Goal: Information Seeking & Learning: Learn about a topic

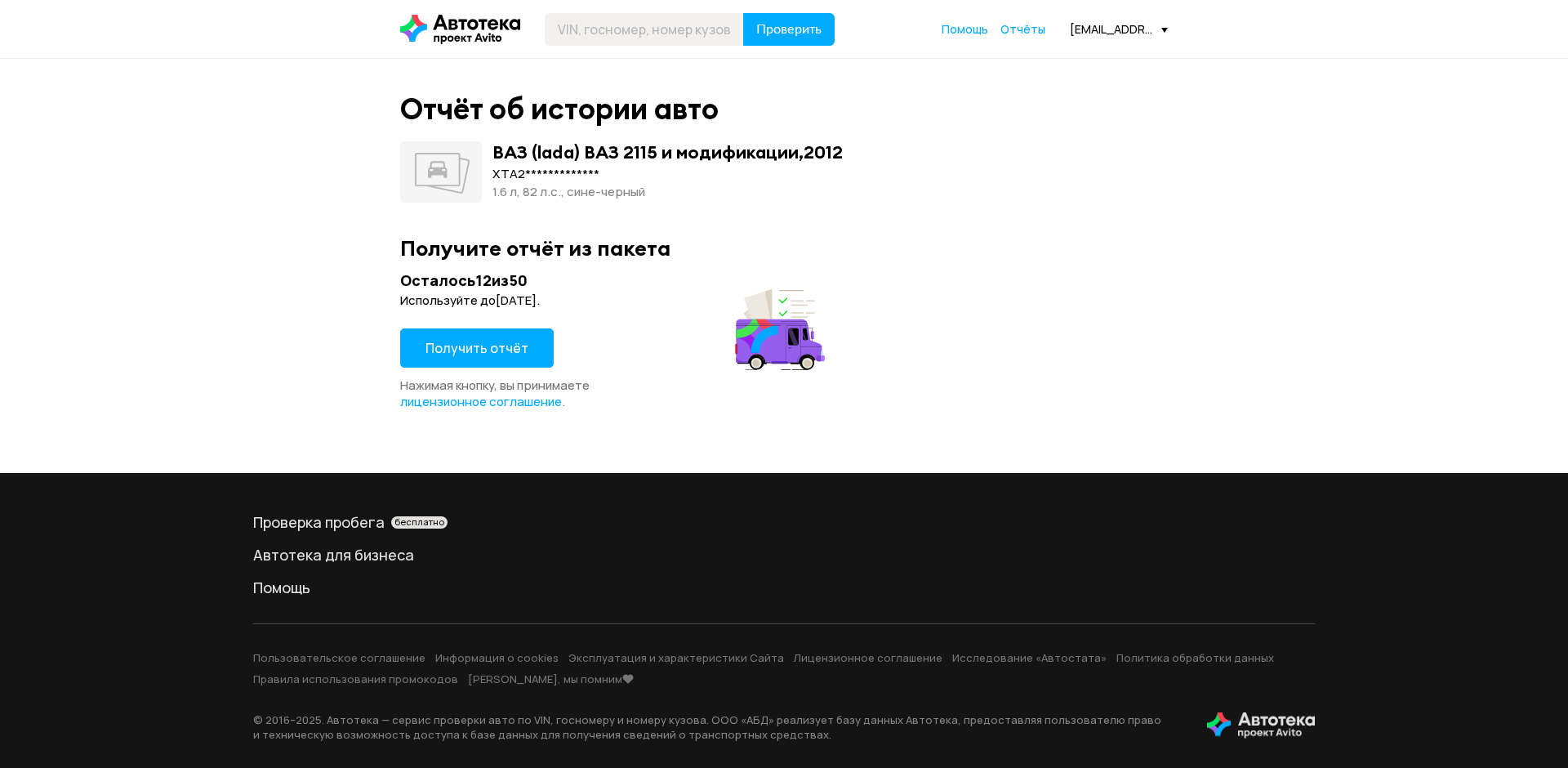
click at [438, 346] on span "Получить отчёт" at bounding box center [477, 348] width 102 height 18
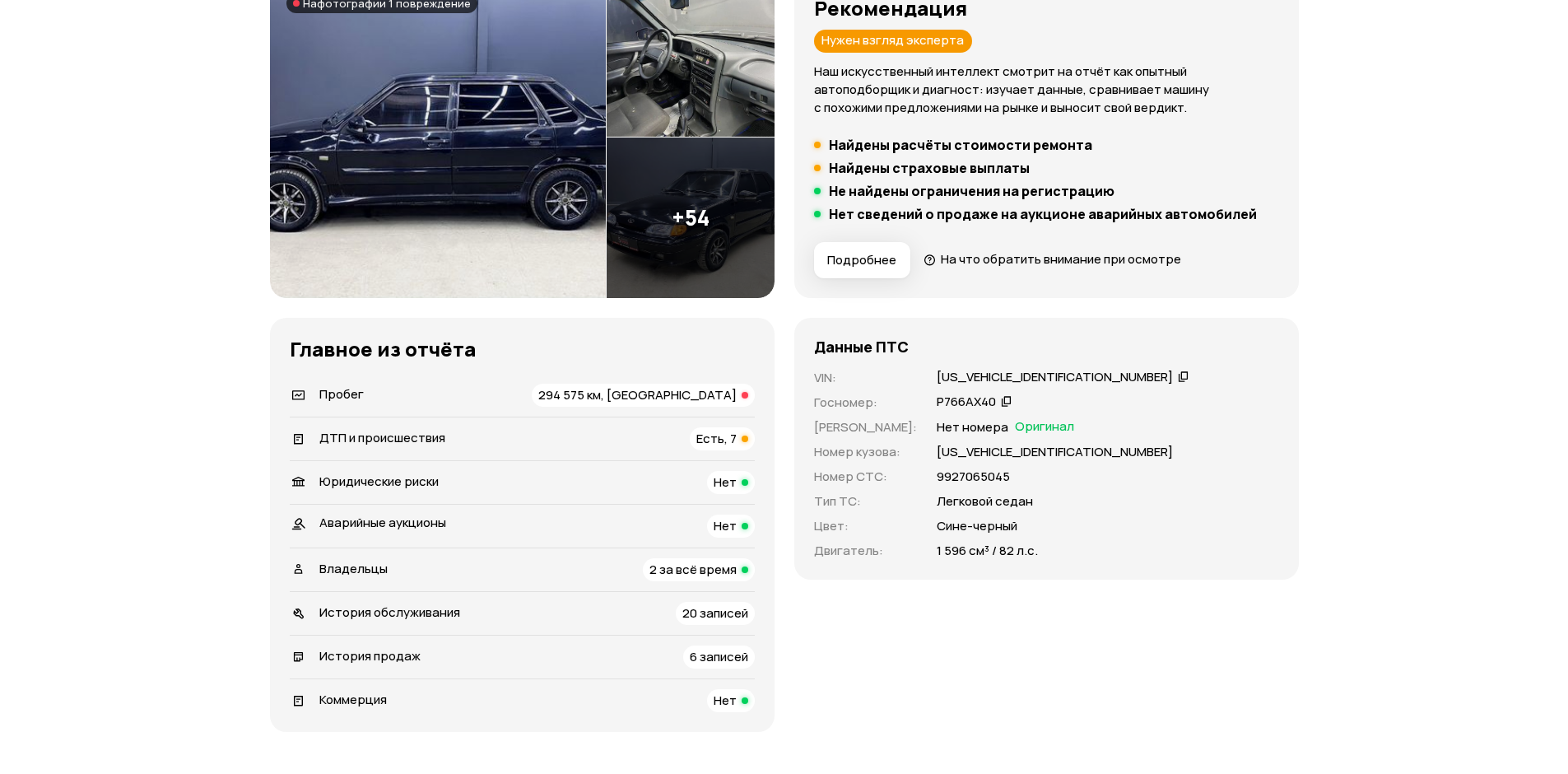
scroll to position [329, 0]
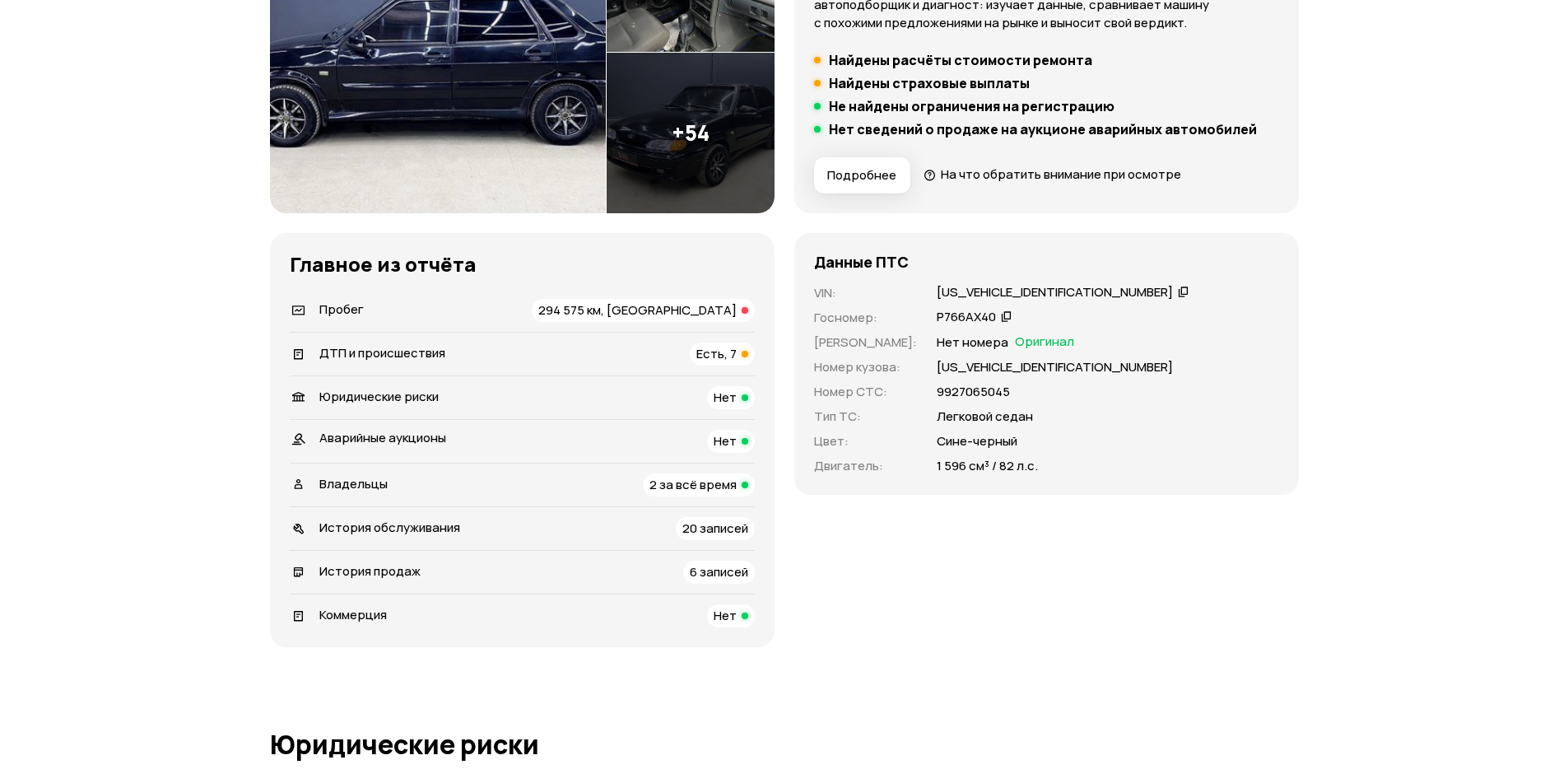
click at [710, 350] on span "Есть, 7" at bounding box center [716, 354] width 40 height 17
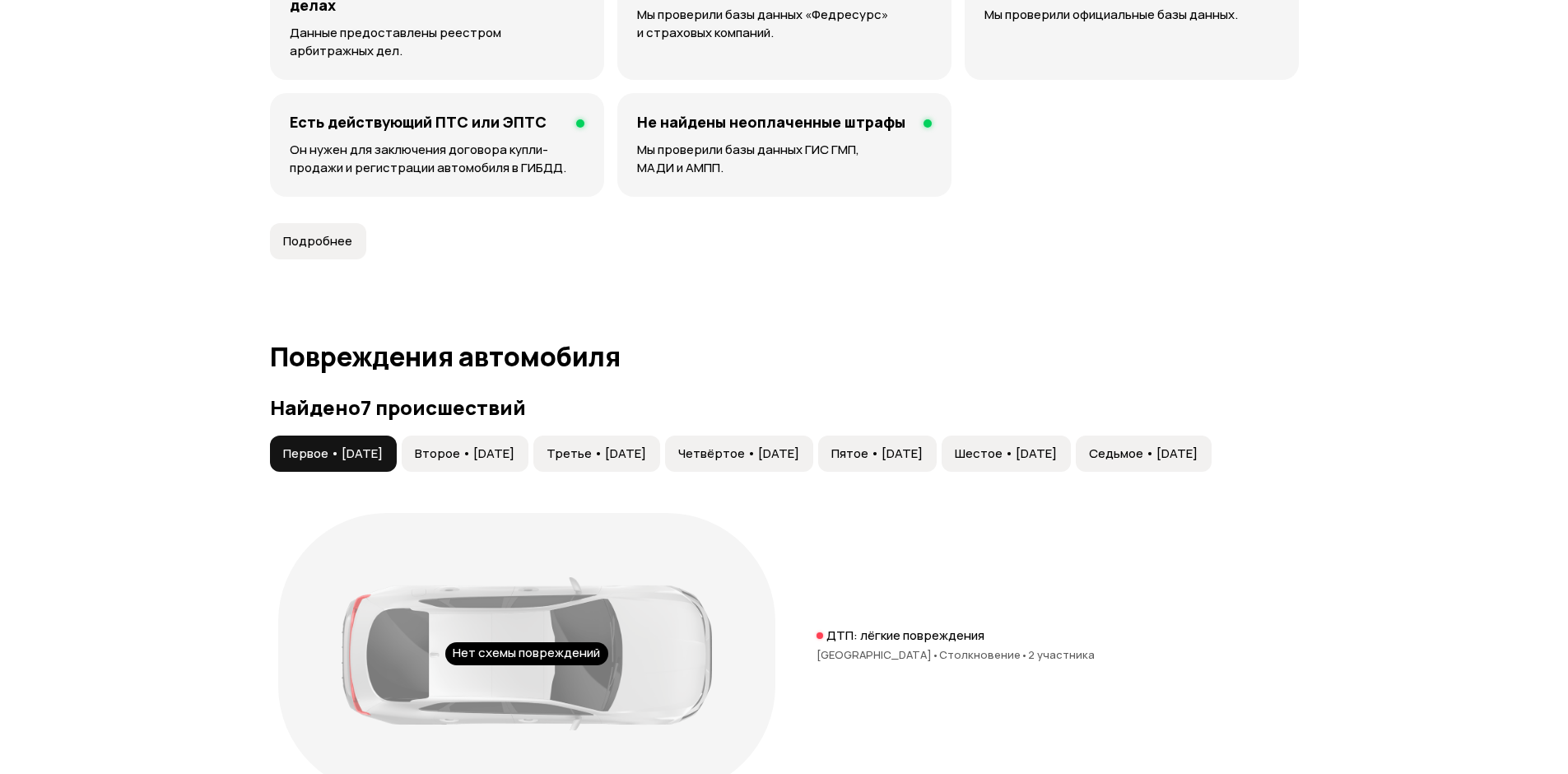
scroll to position [1458, 0]
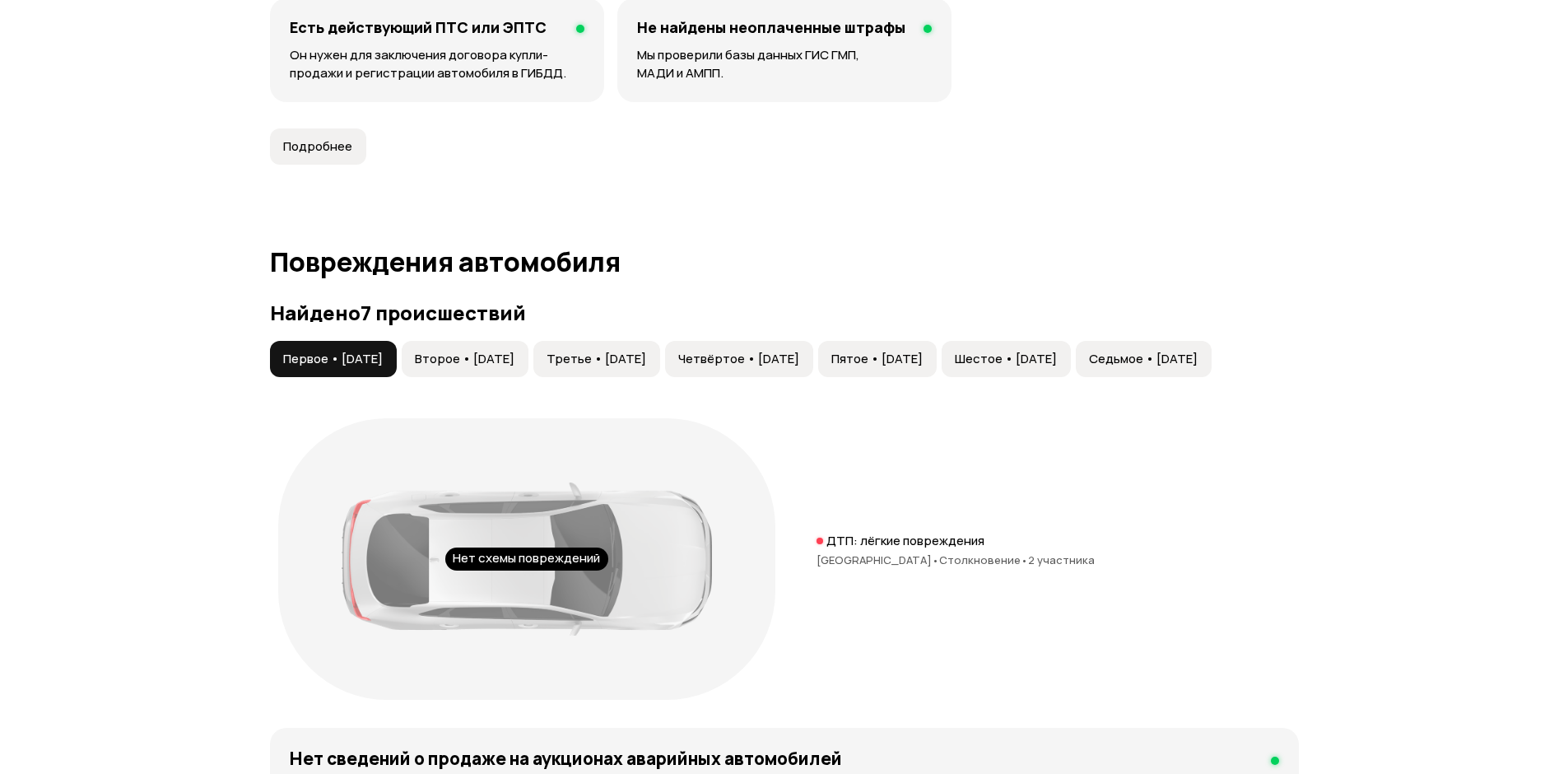
click at [458, 359] on span "Второе • [DATE]" at bounding box center [465, 358] width 100 height 16
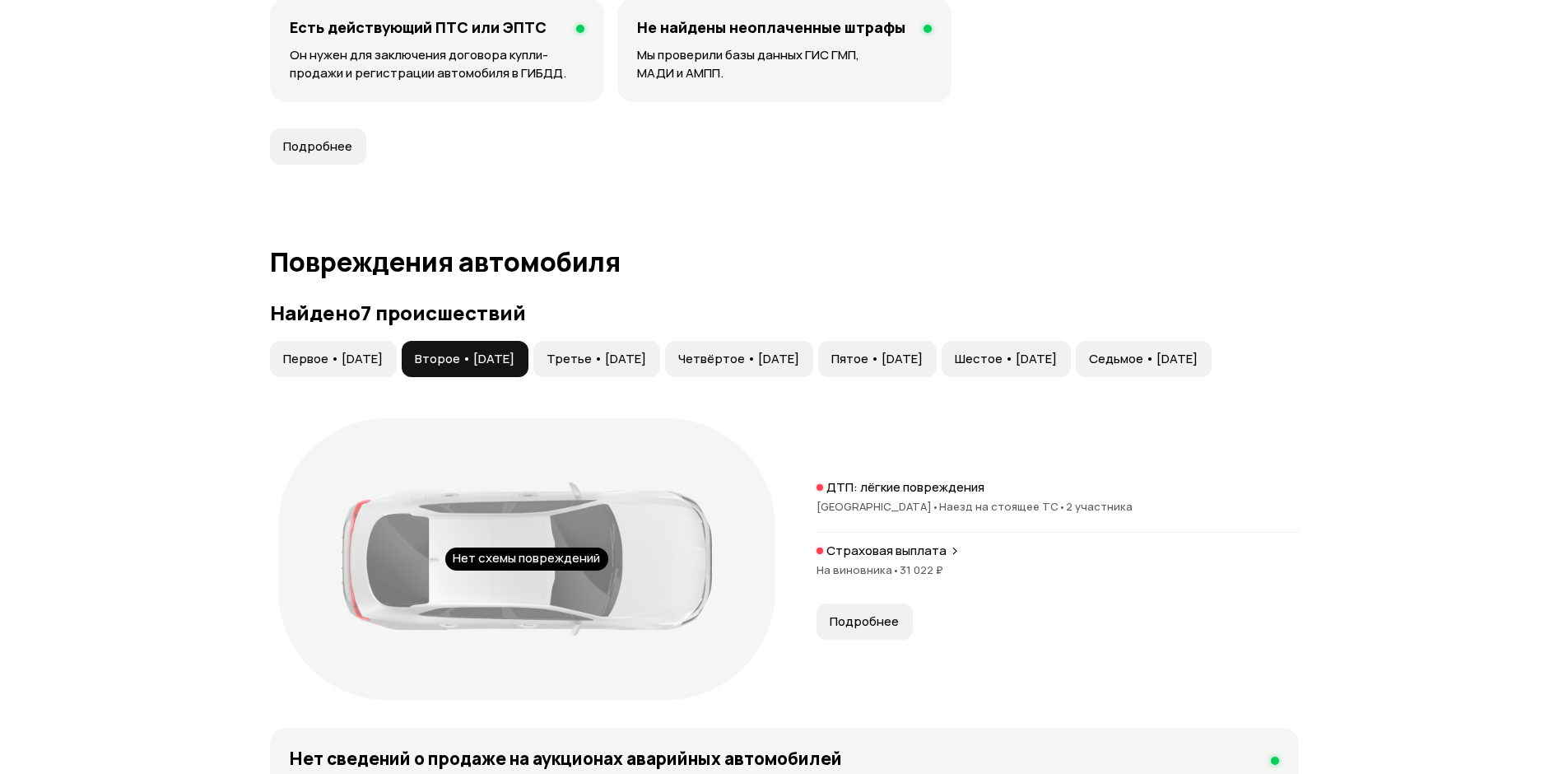
click at [367, 347] on button "Первое • [DATE]" at bounding box center [333, 359] width 127 height 36
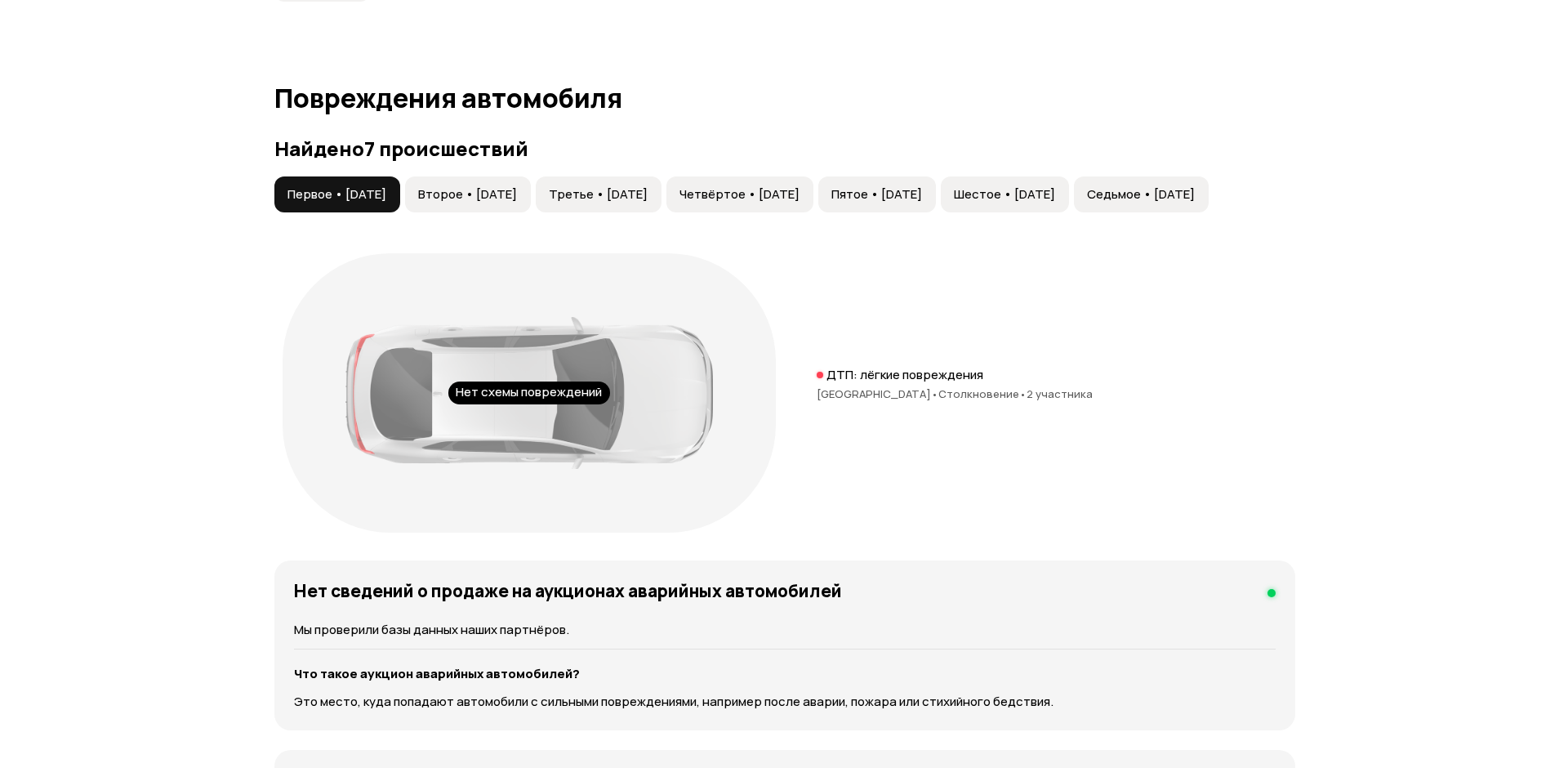
scroll to position [1610, 0]
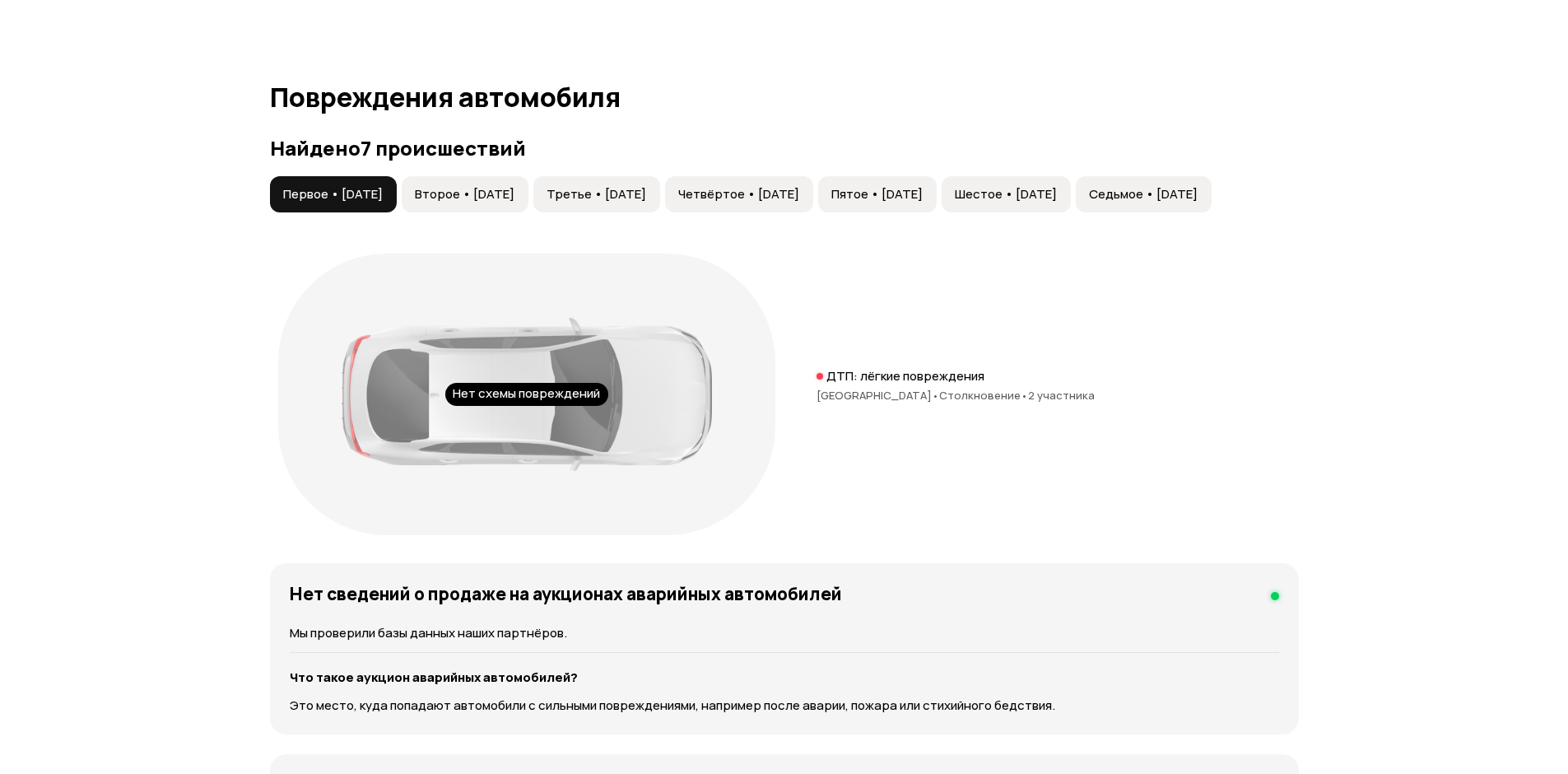
click at [480, 183] on button "Второе • [DATE]" at bounding box center [465, 195] width 127 height 36
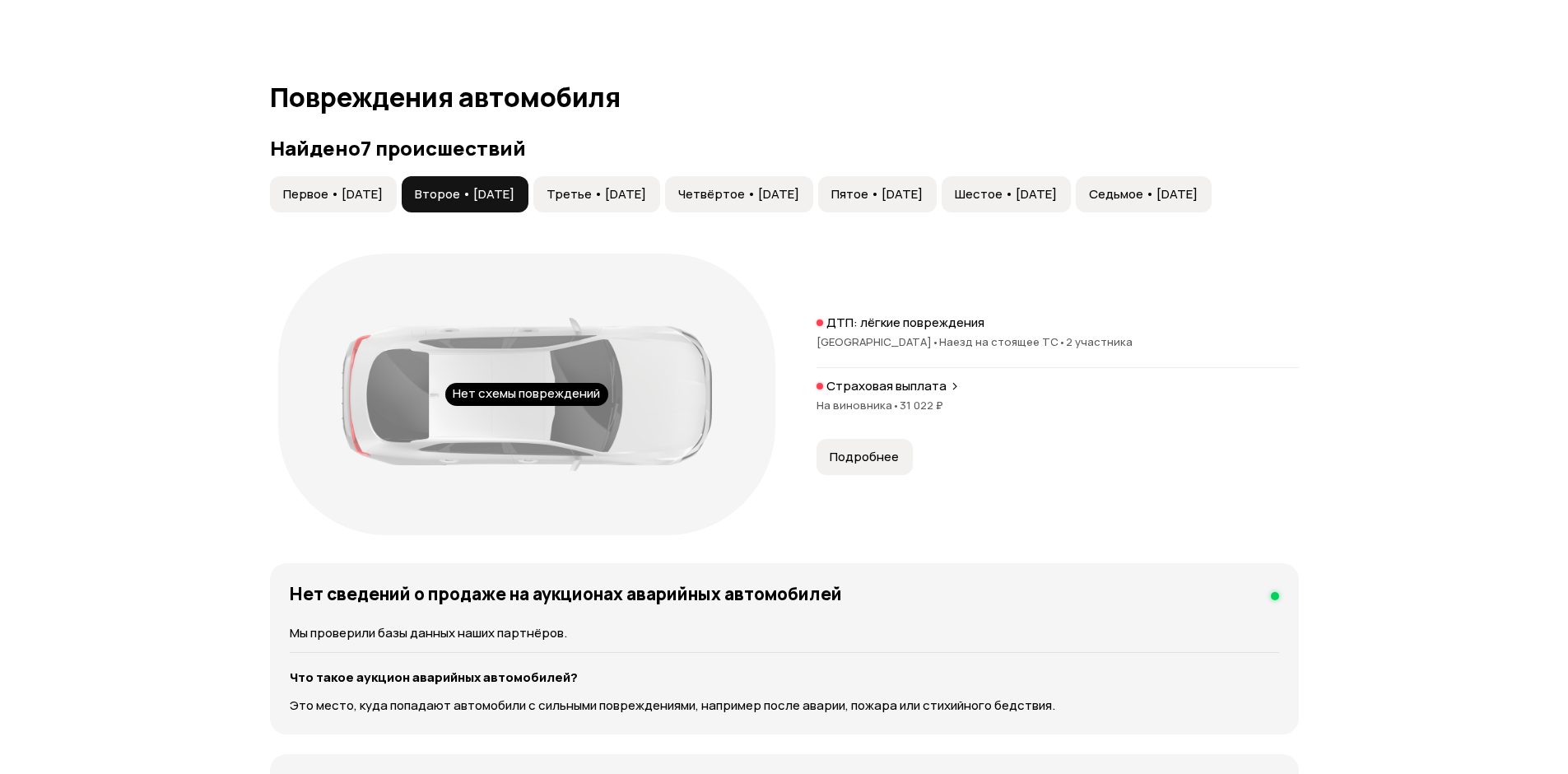
click at [647, 197] on span "Третье • [DATE]" at bounding box center [597, 194] width 100 height 16
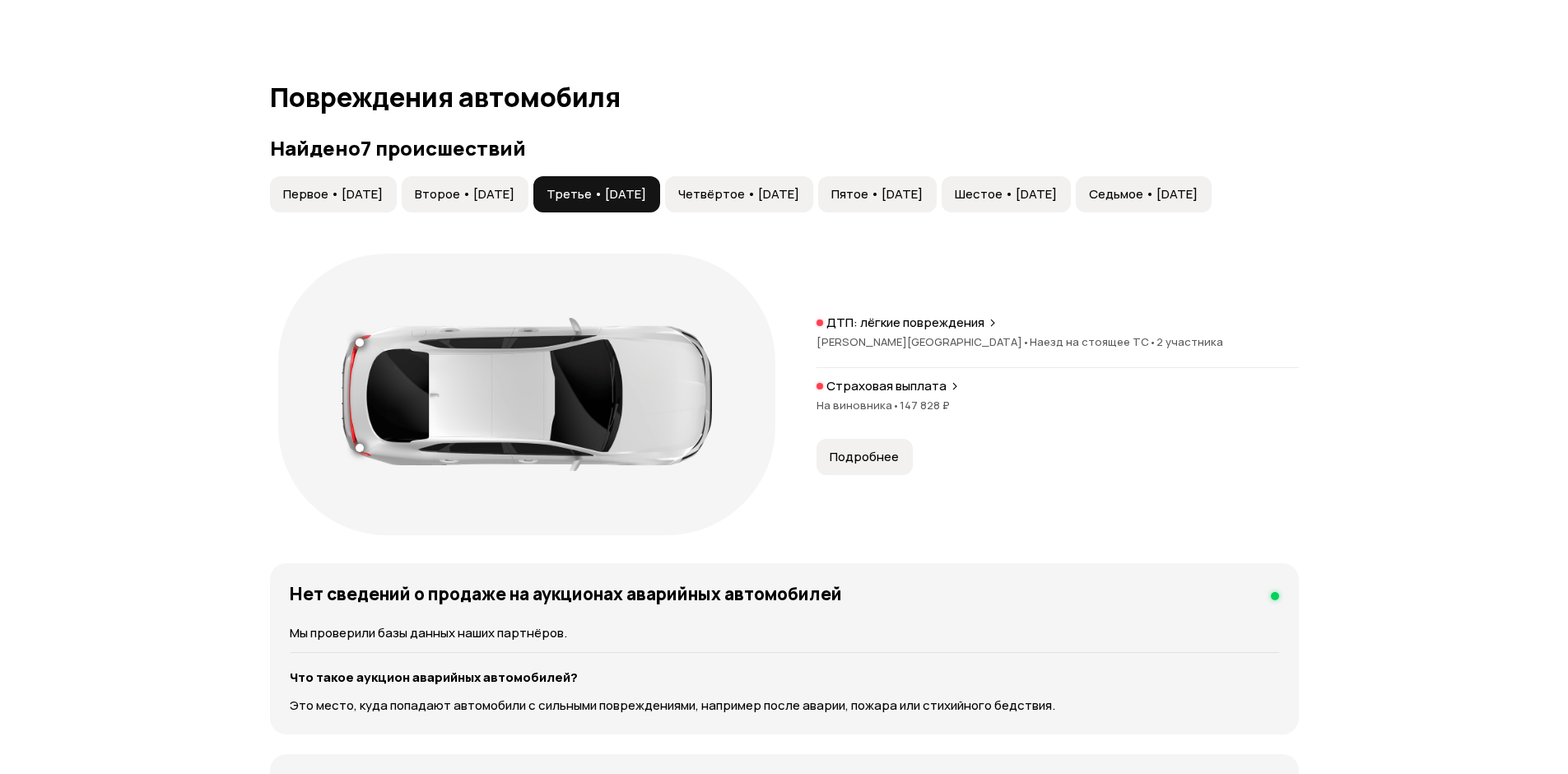
click at [799, 196] on span "Четвёртое • [DATE]" at bounding box center [739, 194] width 121 height 16
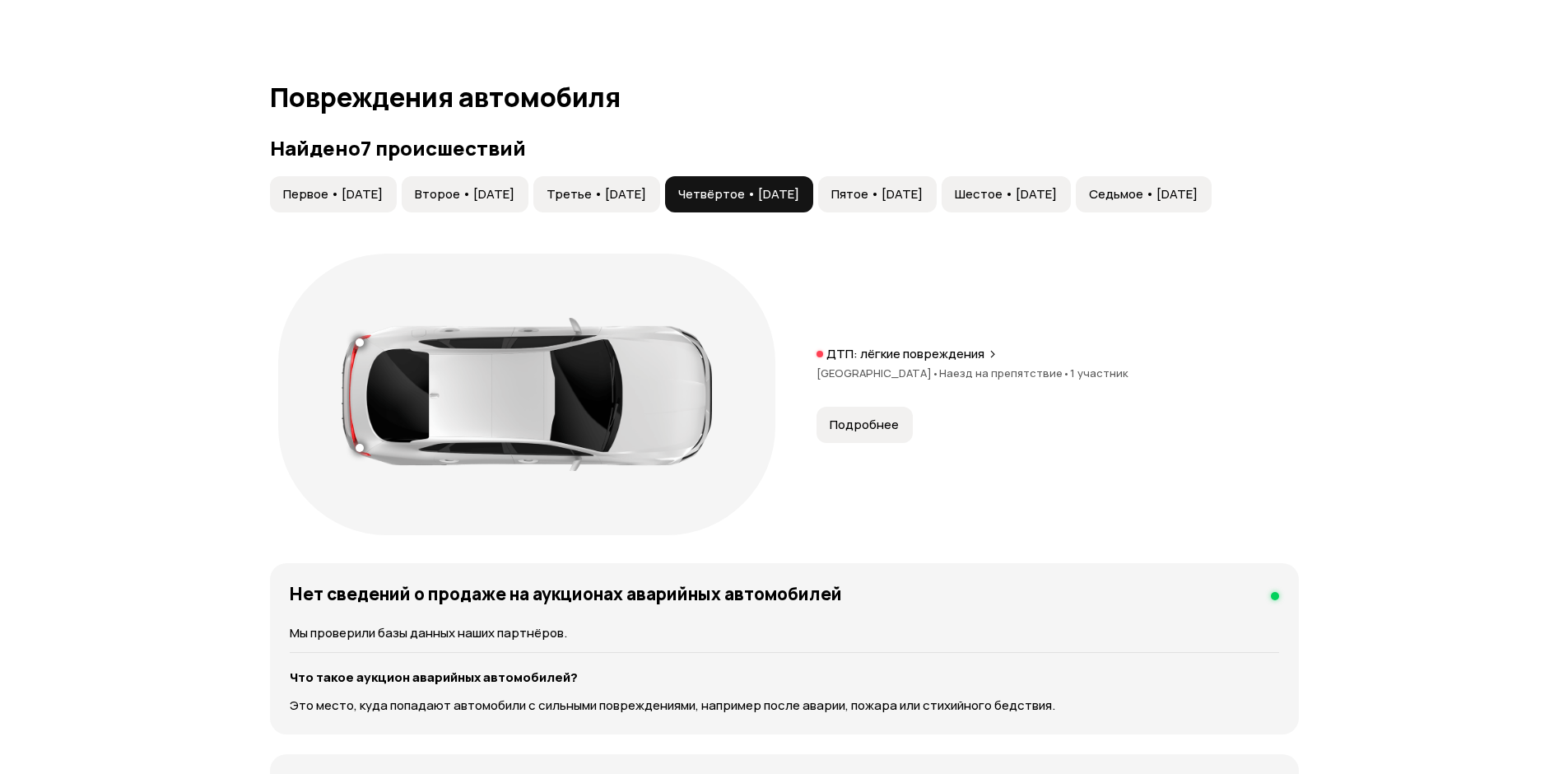
click at [660, 178] on button "Третье • [DATE]" at bounding box center [597, 195] width 127 height 36
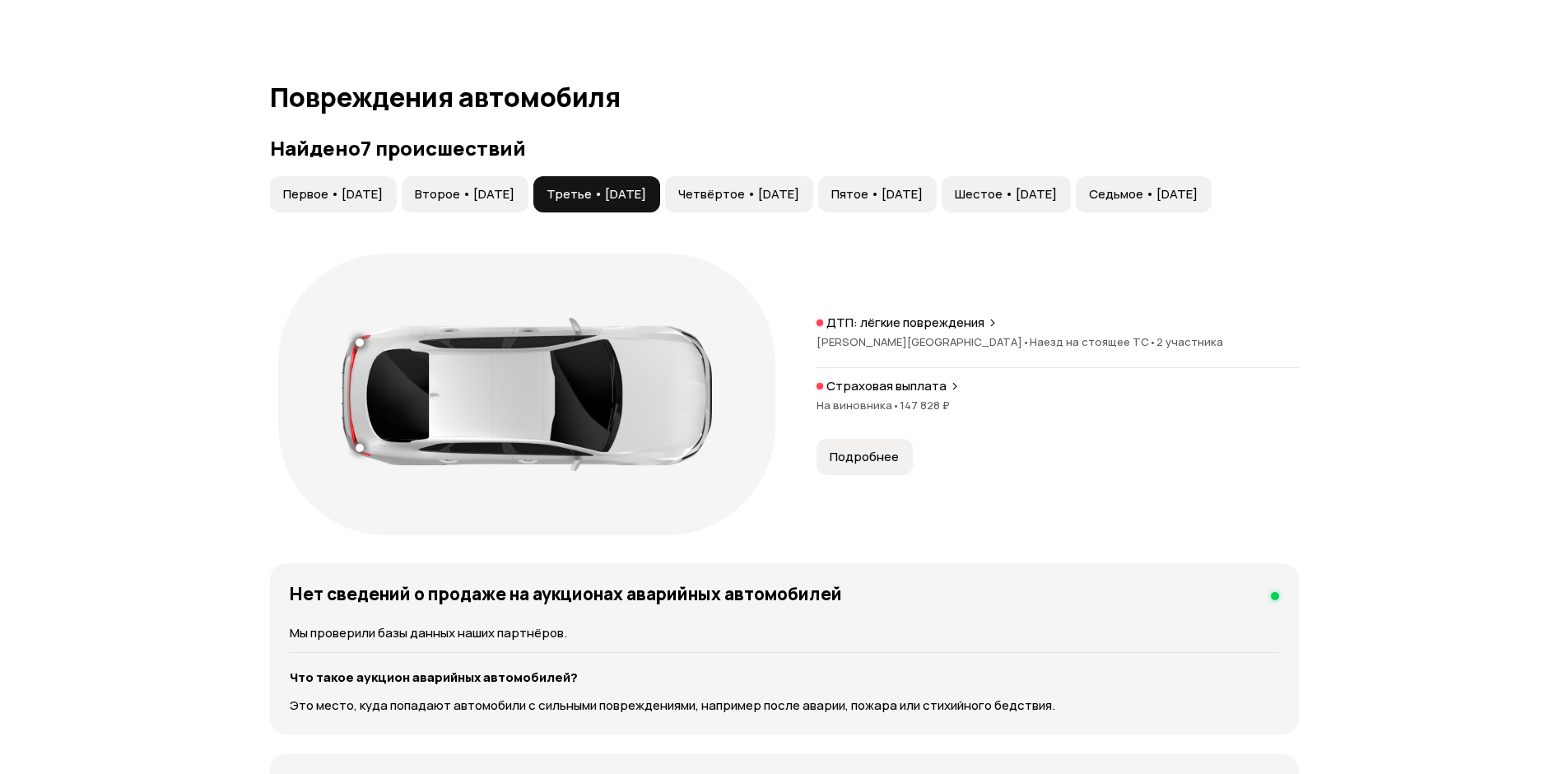
click at [862, 434] on div "ДТП: лёгкие повреждения [PERSON_NAME][GEOGRAPHIC_DATA] • Наезд на стоящее ТС • …" at bounding box center [1057, 394] width 482 height 160
click at [907, 394] on div "Страховая выплата На виновника • 147 828 ₽" at bounding box center [1057, 404] width 482 height 53
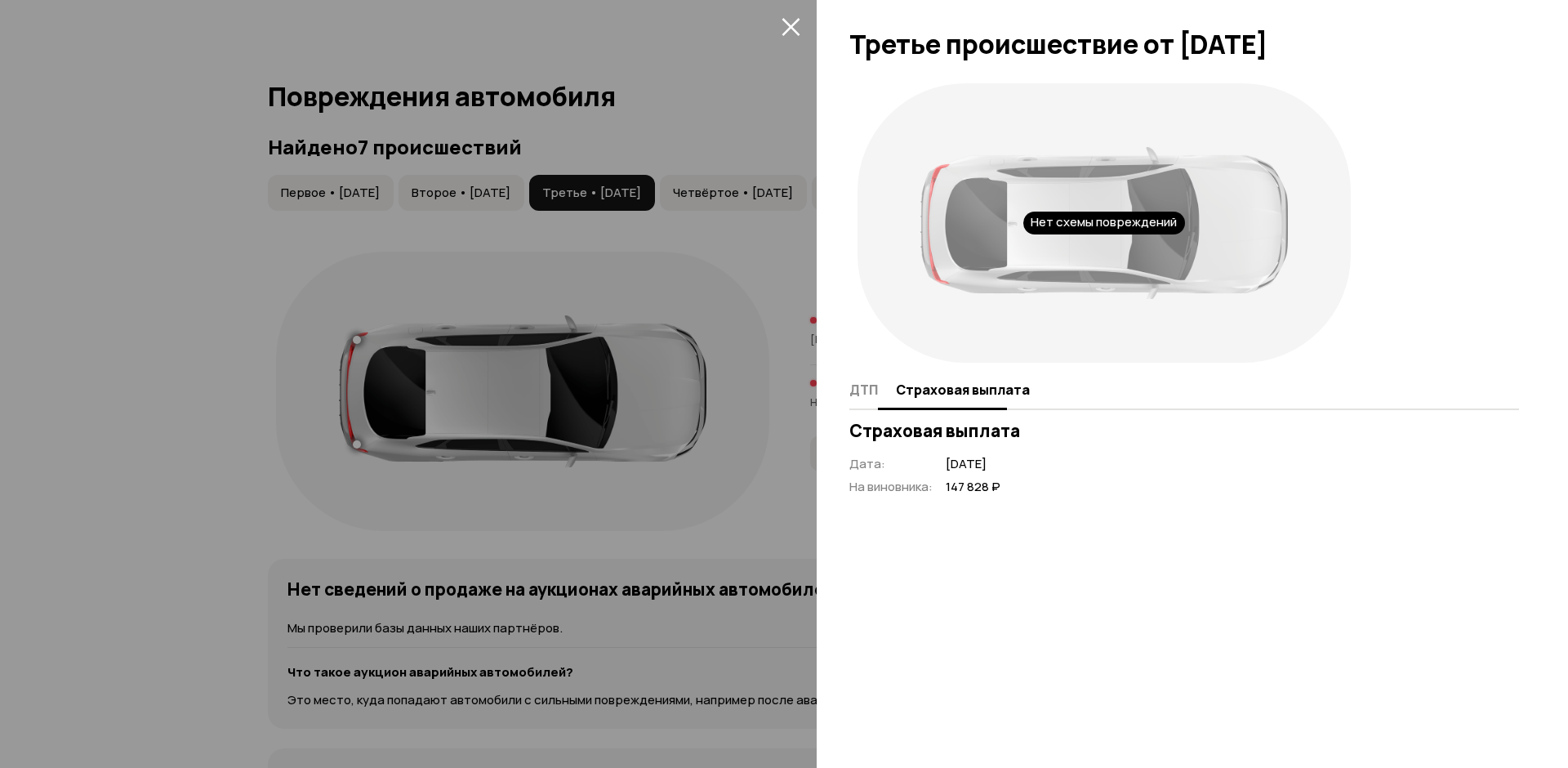
click at [865, 390] on span "ДТП" at bounding box center [863, 390] width 28 height 16
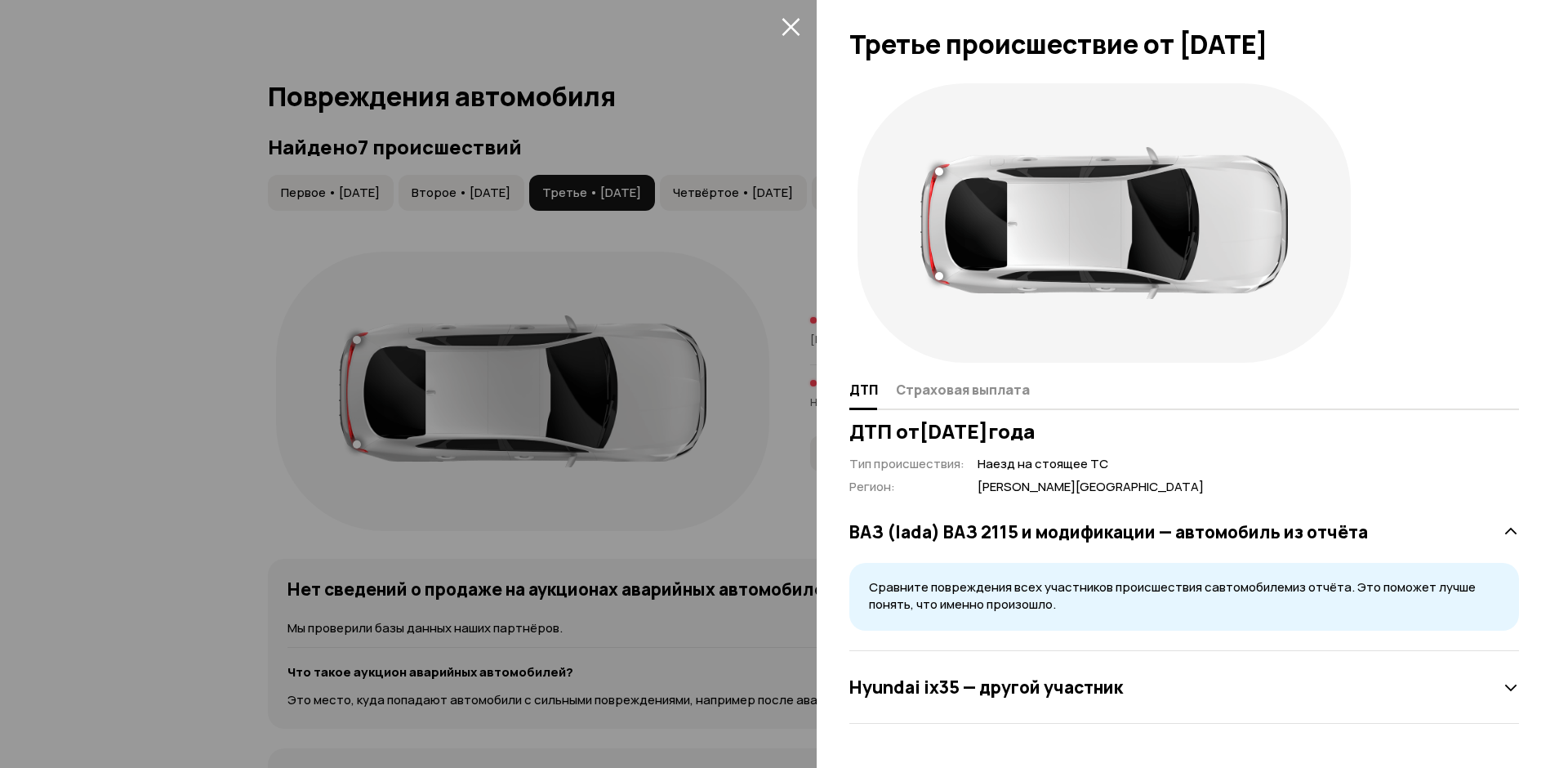
click at [1092, 680] on h3 "Hyundai ix35 — другой участник" at bounding box center [986, 687] width 273 height 21
click at [780, 23] on button "закрыть" at bounding box center [790, 26] width 26 height 26
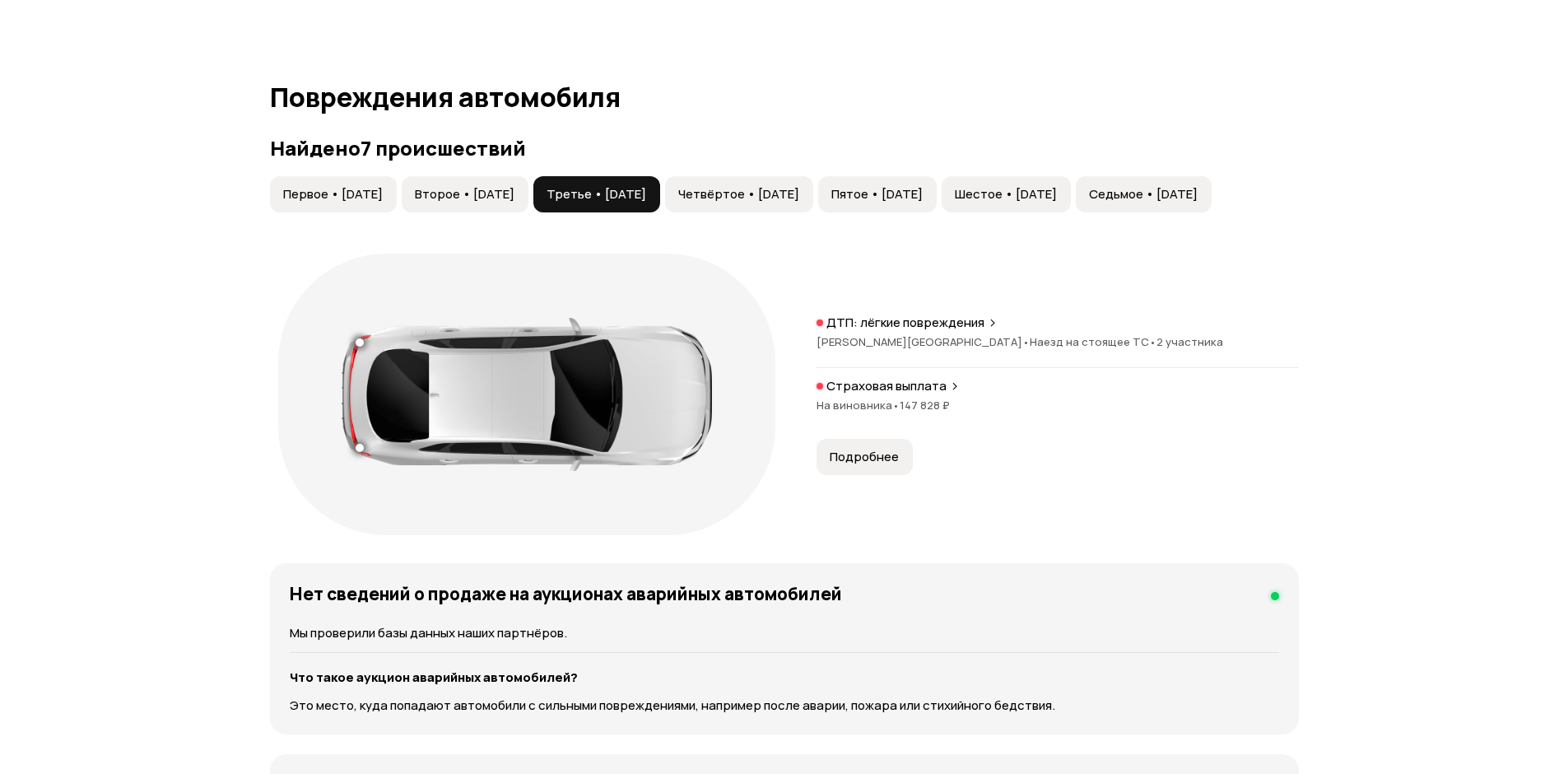
click at [799, 189] on span "Четвёртое • [DATE]" at bounding box center [739, 194] width 121 height 16
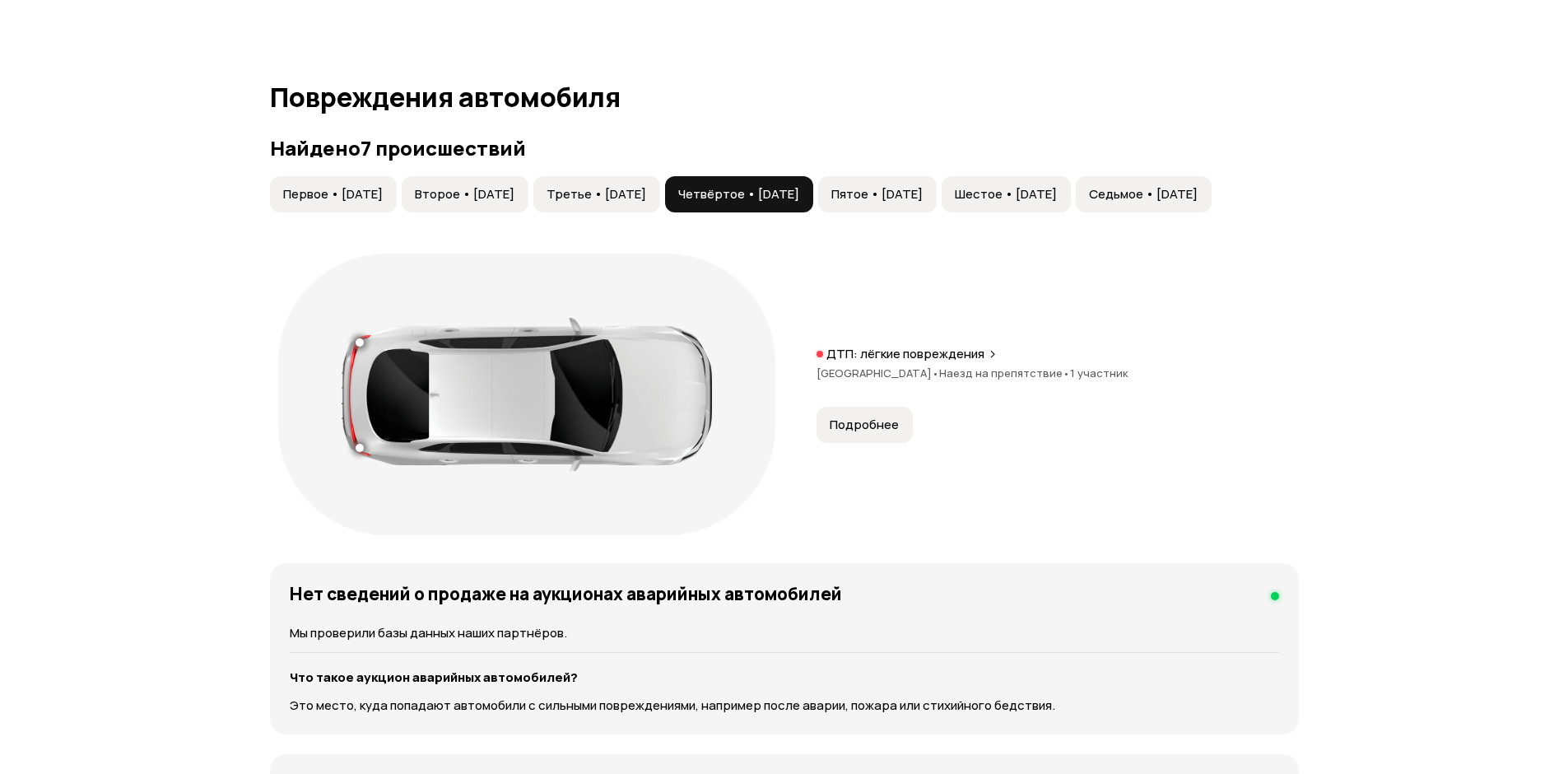
click at [923, 192] on span "Пятое • [DATE]" at bounding box center [877, 194] width 91 height 16
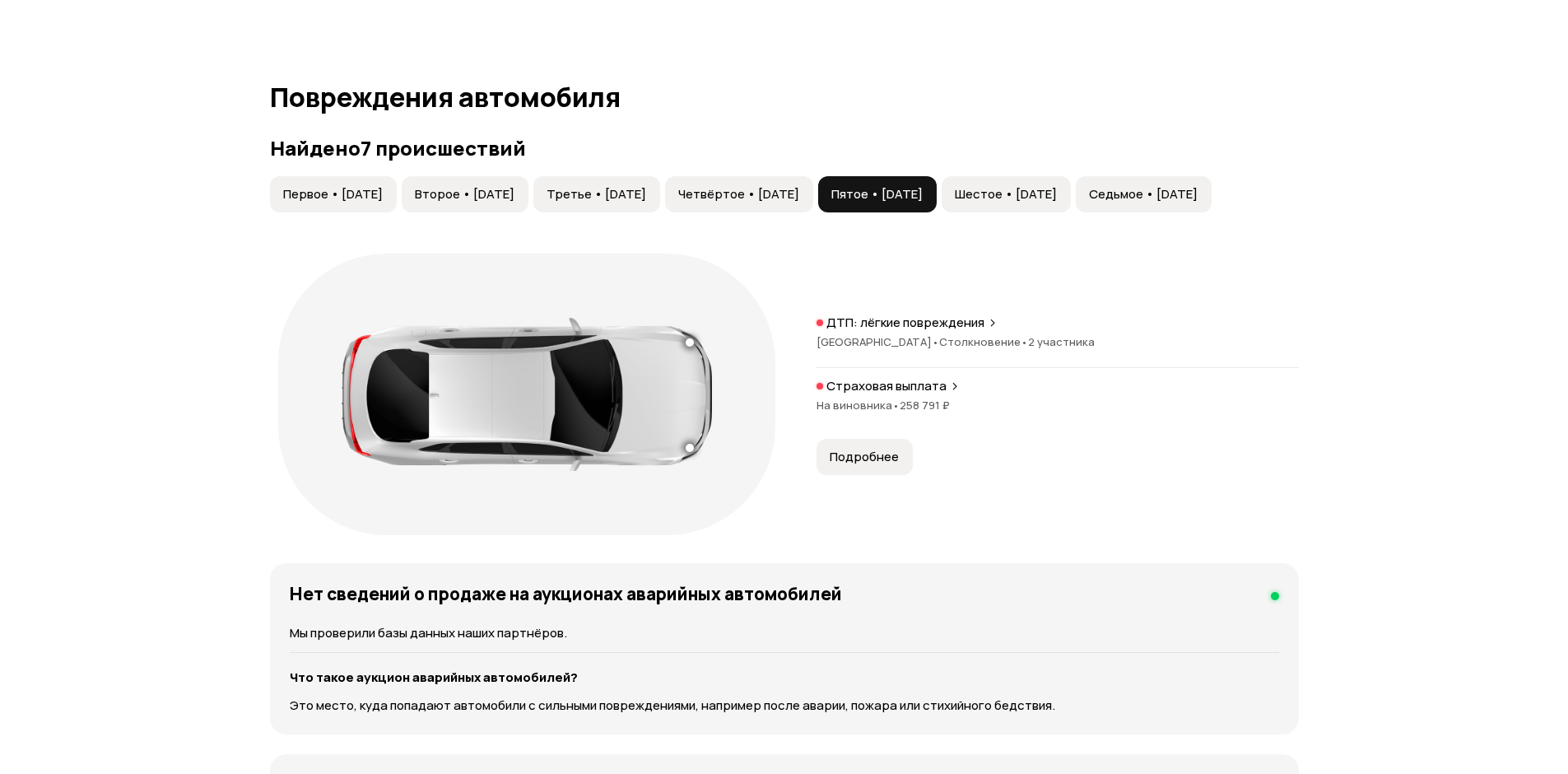
click at [872, 449] on span "Подробнее" at bounding box center [865, 456] width 69 height 16
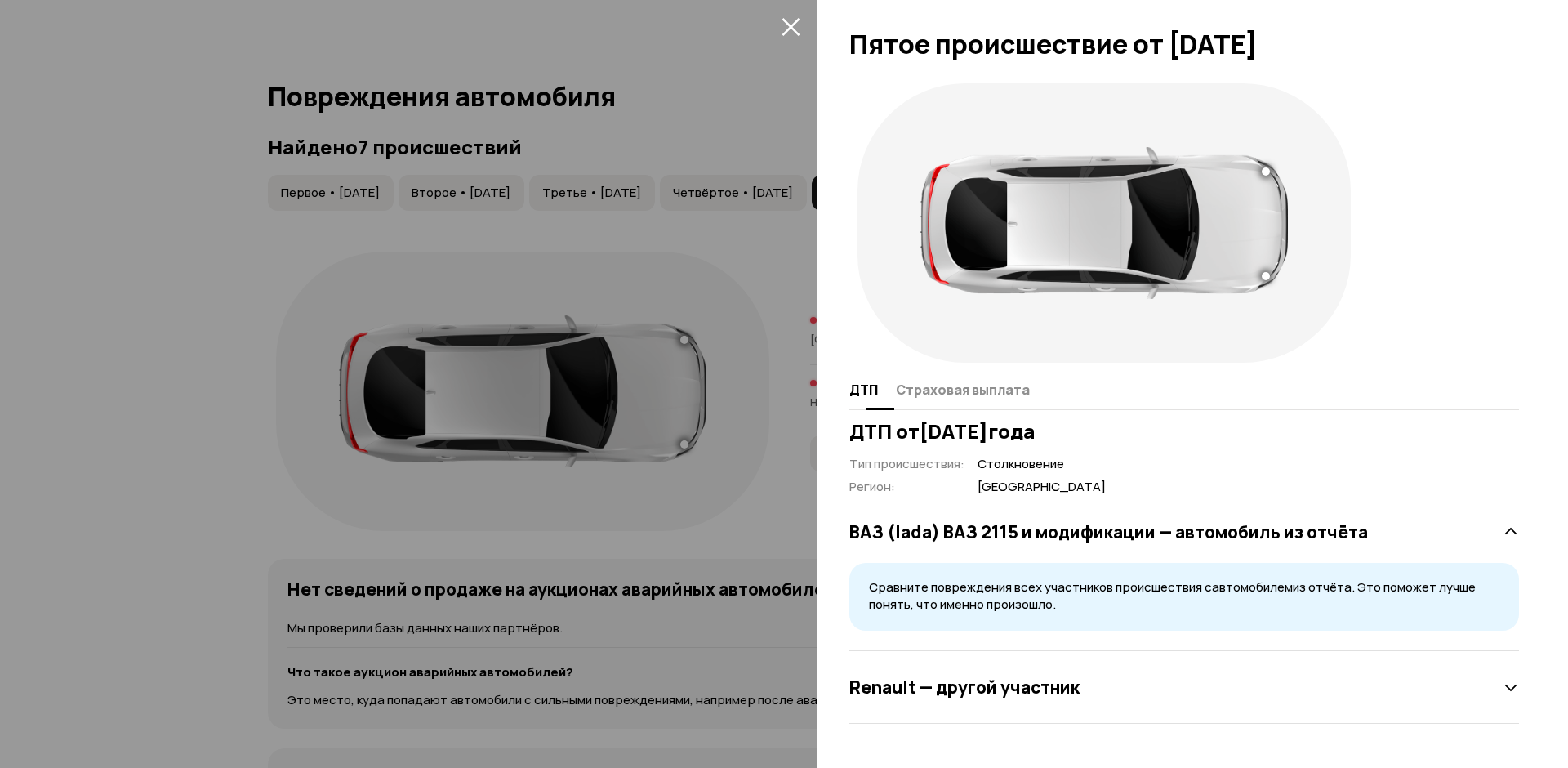
click at [1013, 391] on span "Страховая выплата" at bounding box center [962, 390] width 134 height 16
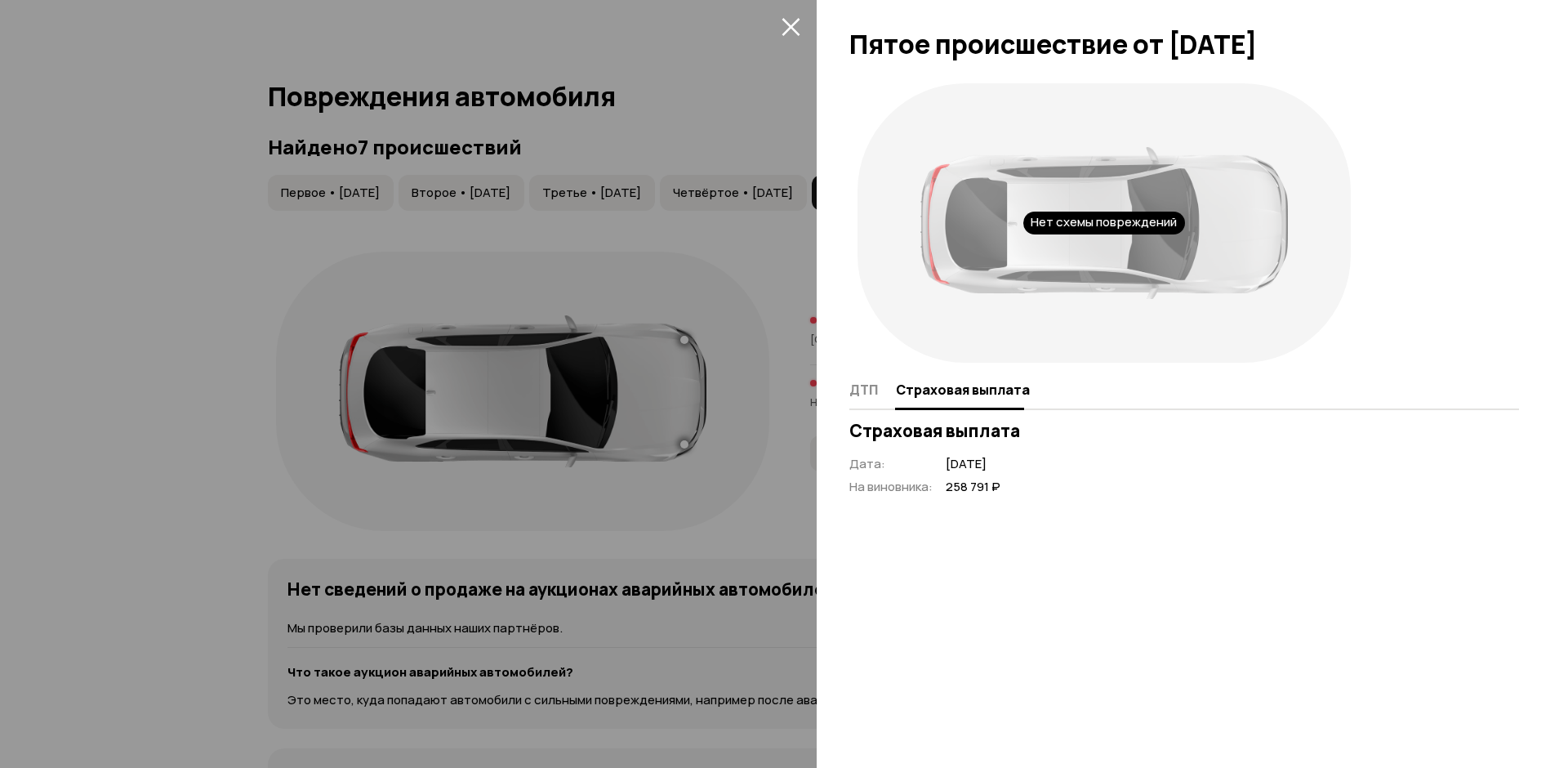
click at [796, 25] on icon "закрыть" at bounding box center [791, 26] width 19 height 19
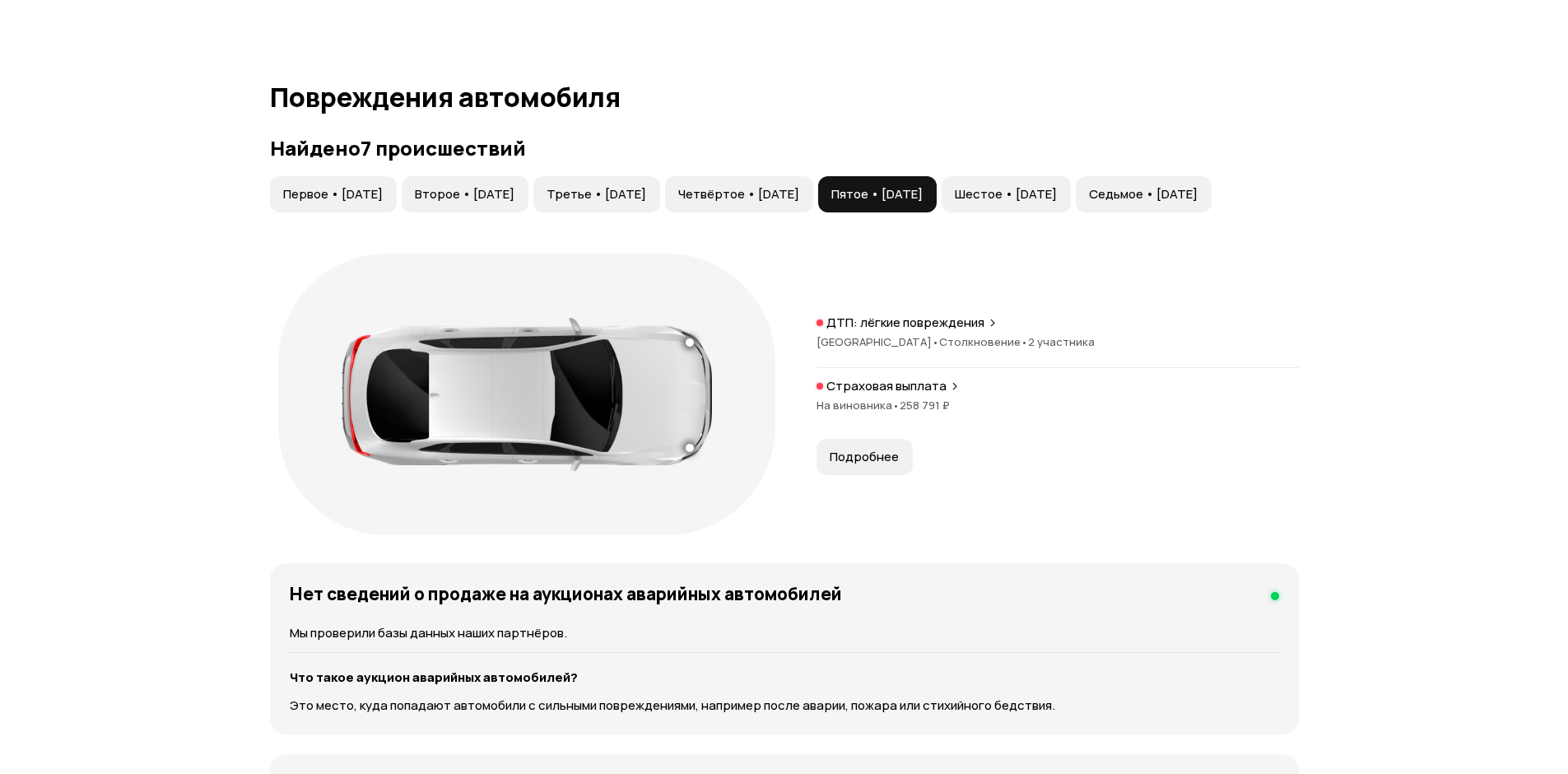
click at [1057, 189] on span "Шестое • [DATE]" at bounding box center [1006, 194] width 102 height 16
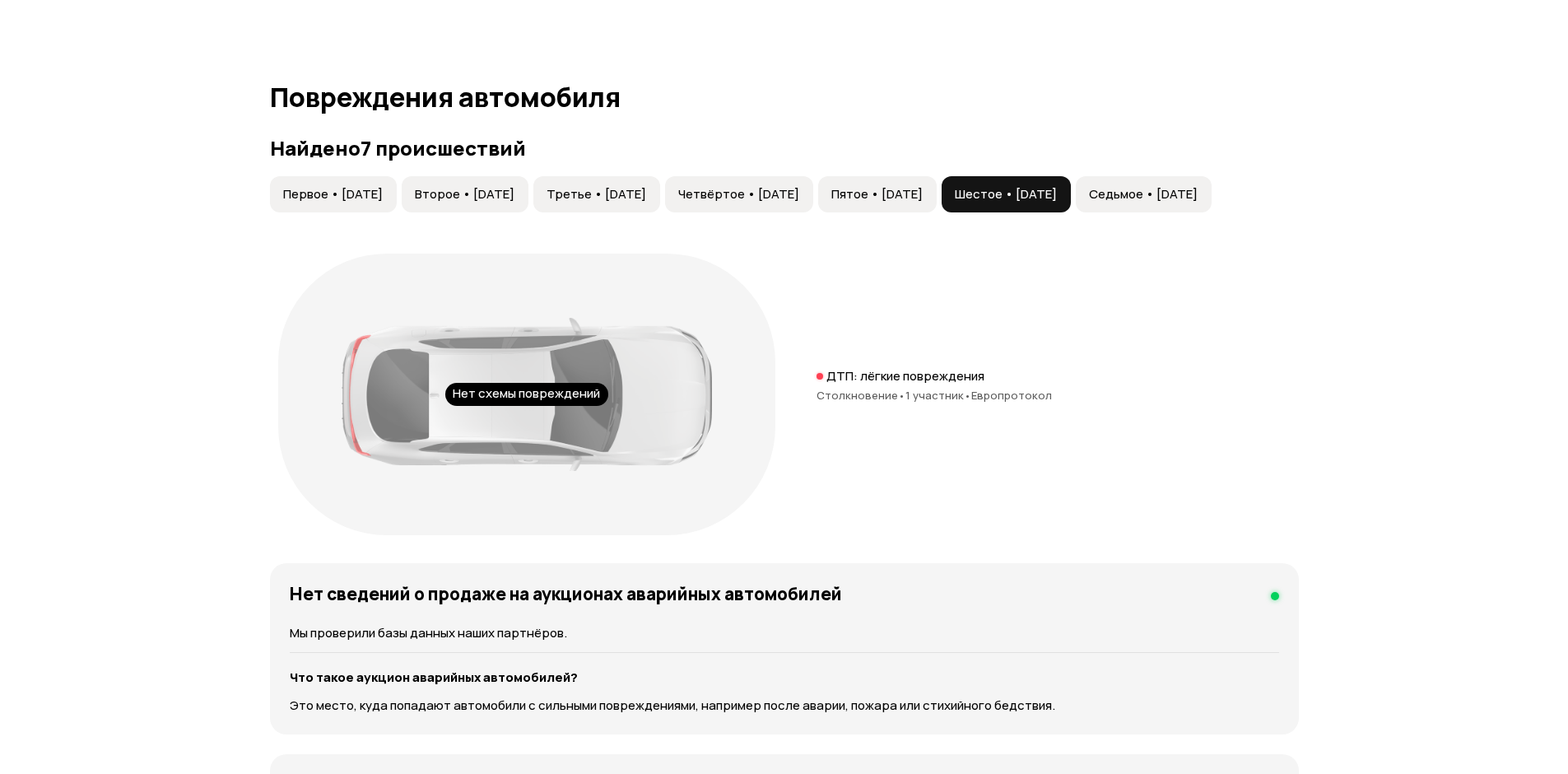
click at [1212, 184] on button "Седьмое • [DATE]" at bounding box center [1144, 195] width 136 height 36
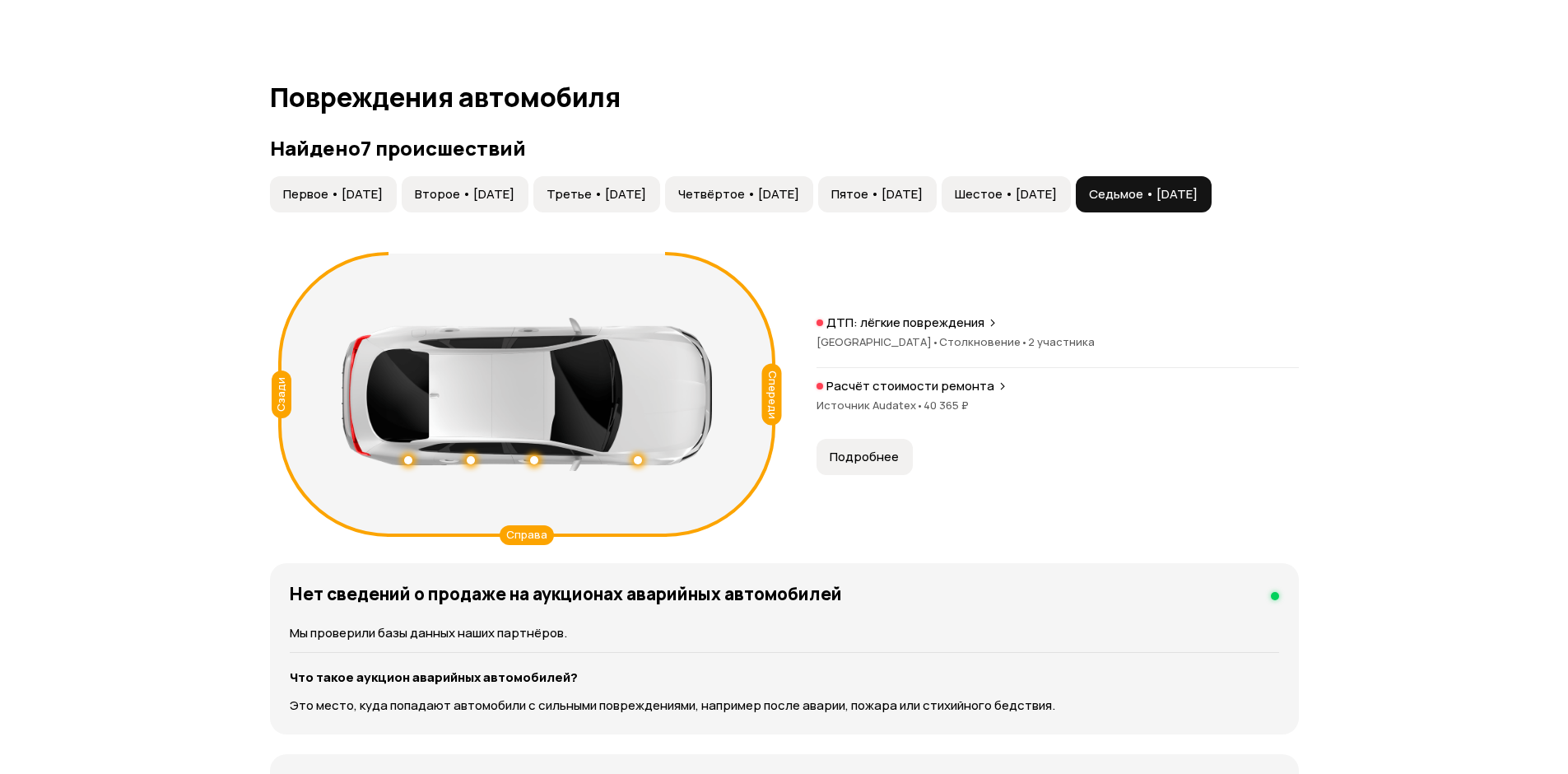
click at [979, 316] on p "ДТП: лёгкие повреждения" at bounding box center [906, 322] width 158 height 16
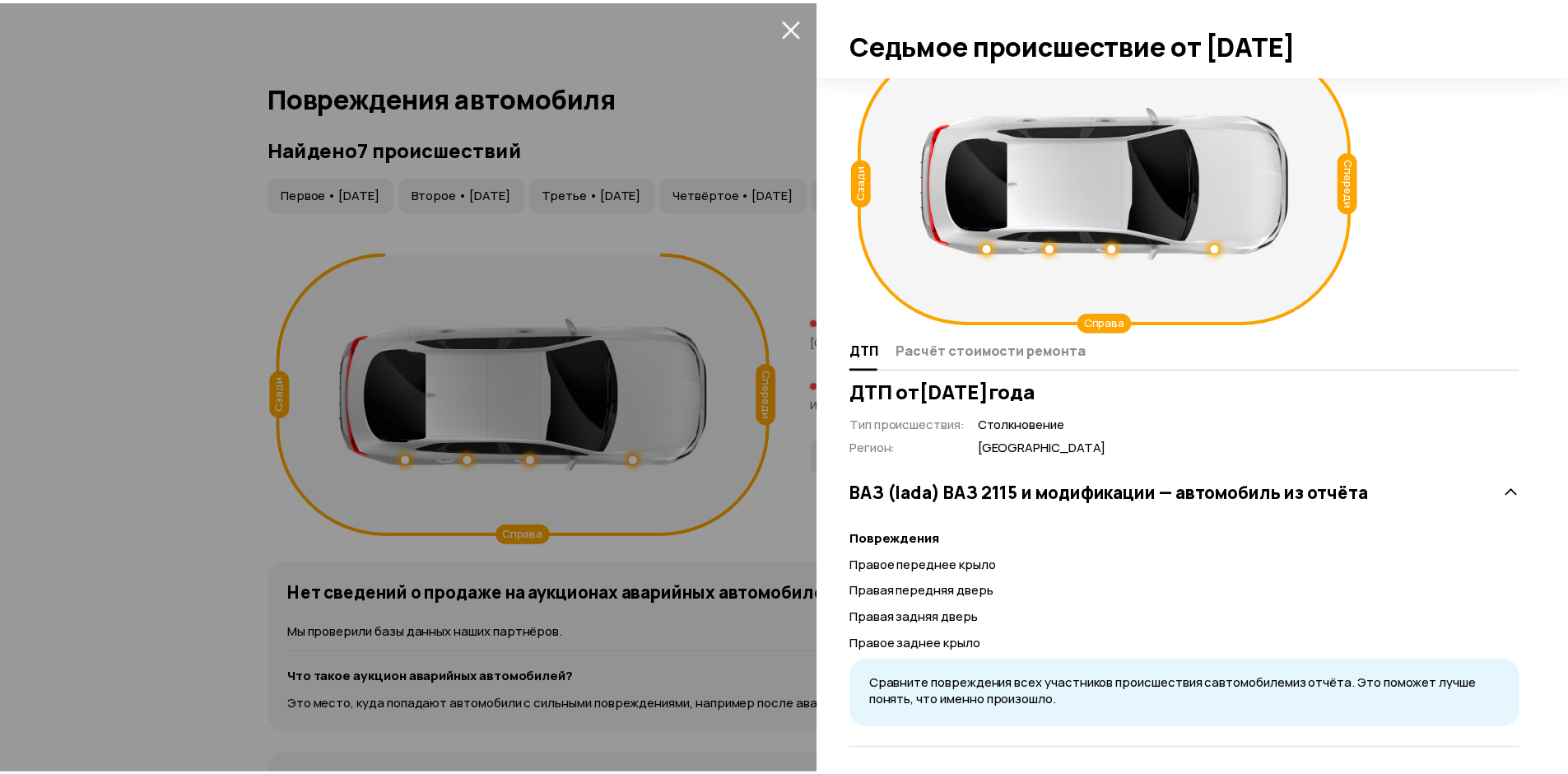
scroll to position [51, 0]
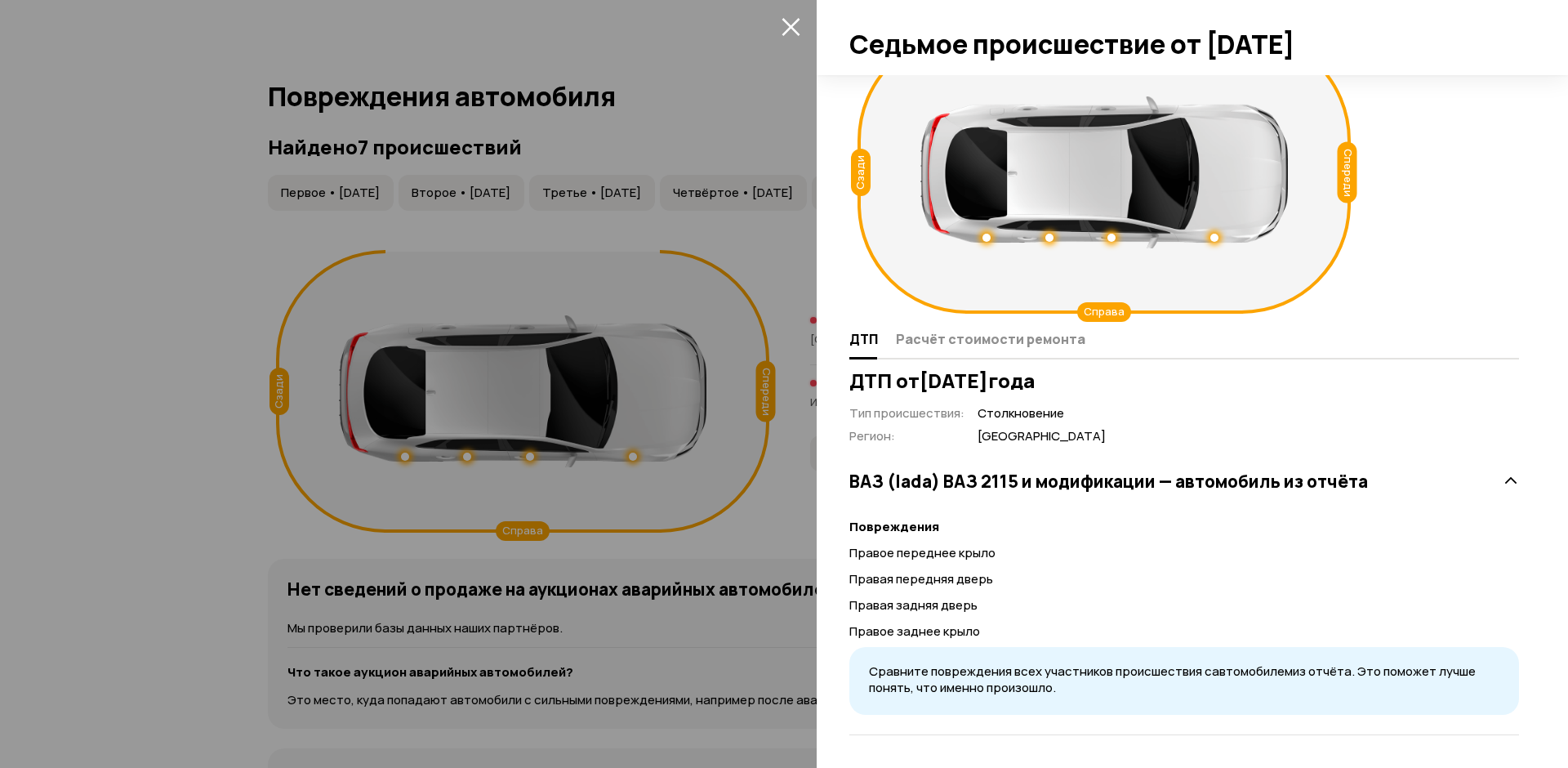
click at [783, 28] on icon "закрыть" at bounding box center [791, 26] width 19 height 19
